Goal: Find specific page/section: Find specific page/section

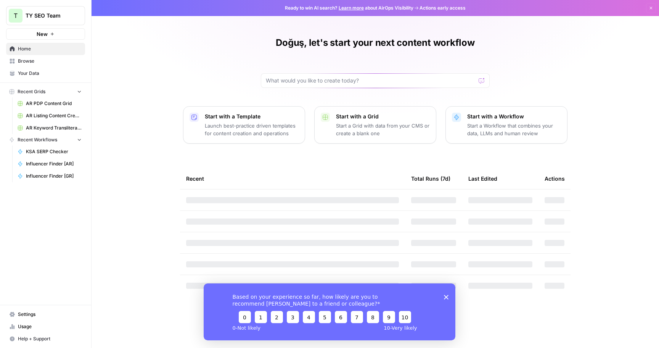
click at [35, 60] on span "Browse" at bounding box center [50, 61] width 64 height 7
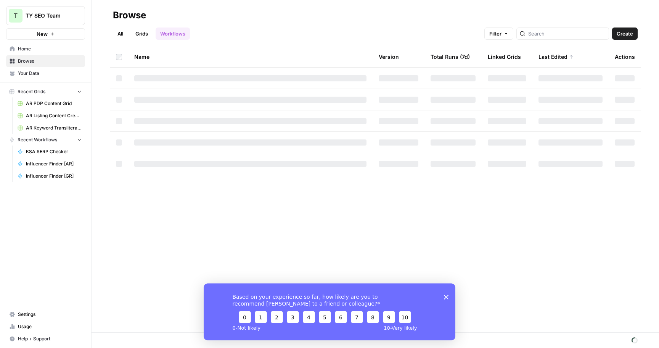
click at [543, 32] on div at bounding box center [563, 33] width 93 height 12
click at [553, 32] on input "search" at bounding box center [567, 34] width 77 height 8
type input "kw clas"
click at [447, 294] on icon "Close survey" at bounding box center [446, 296] width 5 height 5
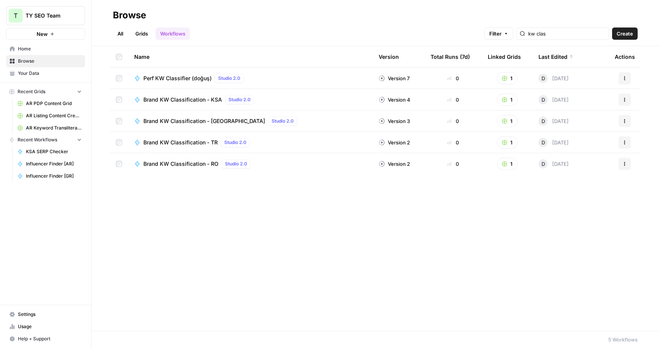
click at [190, 76] on span "Perf KW Classifier (doğuş)" at bounding box center [177, 78] width 68 height 8
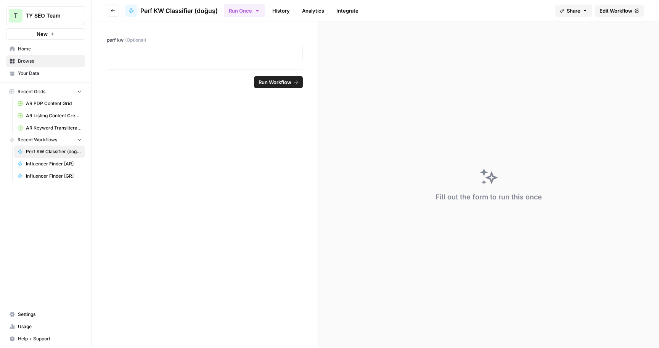
click at [610, 14] on span "Edit Workflow" at bounding box center [616, 11] width 33 height 8
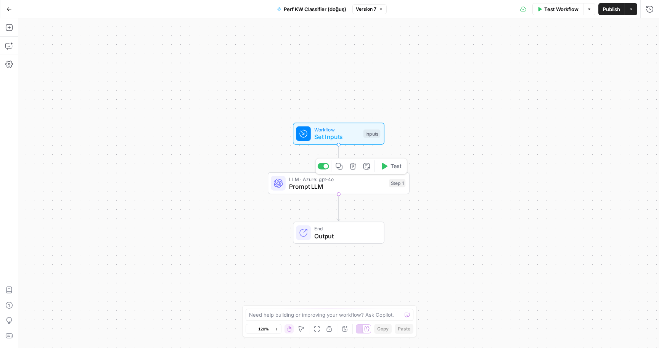
click at [336, 185] on span "Prompt LLM" at bounding box center [337, 186] width 96 height 9
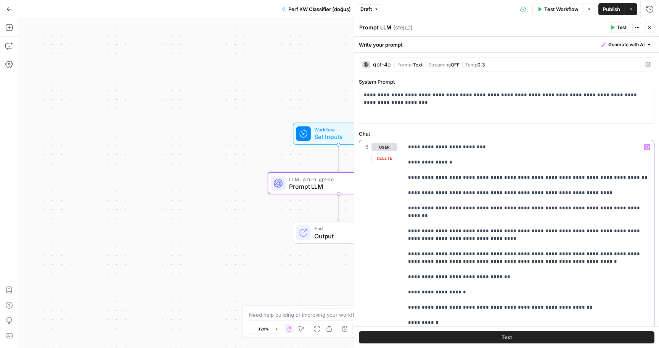
click at [497, 192] on p "**********" at bounding box center [529, 295] width 242 height 305
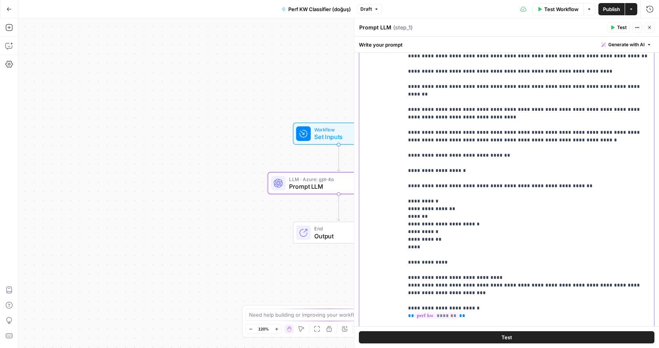
scroll to position [123, 0]
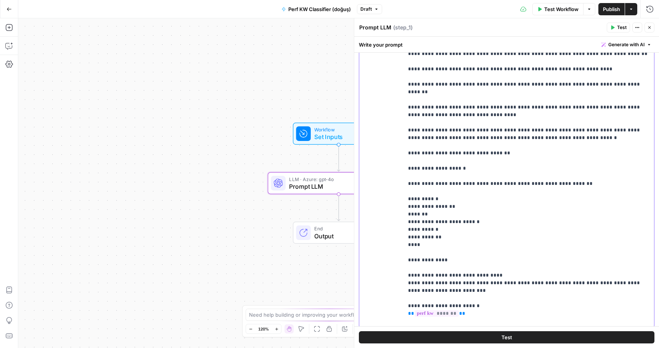
click at [449, 227] on p "**********" at bounding box center [529, 171] width 242 height 305
